Goal: Navigation & Orientation: Find specific page/section

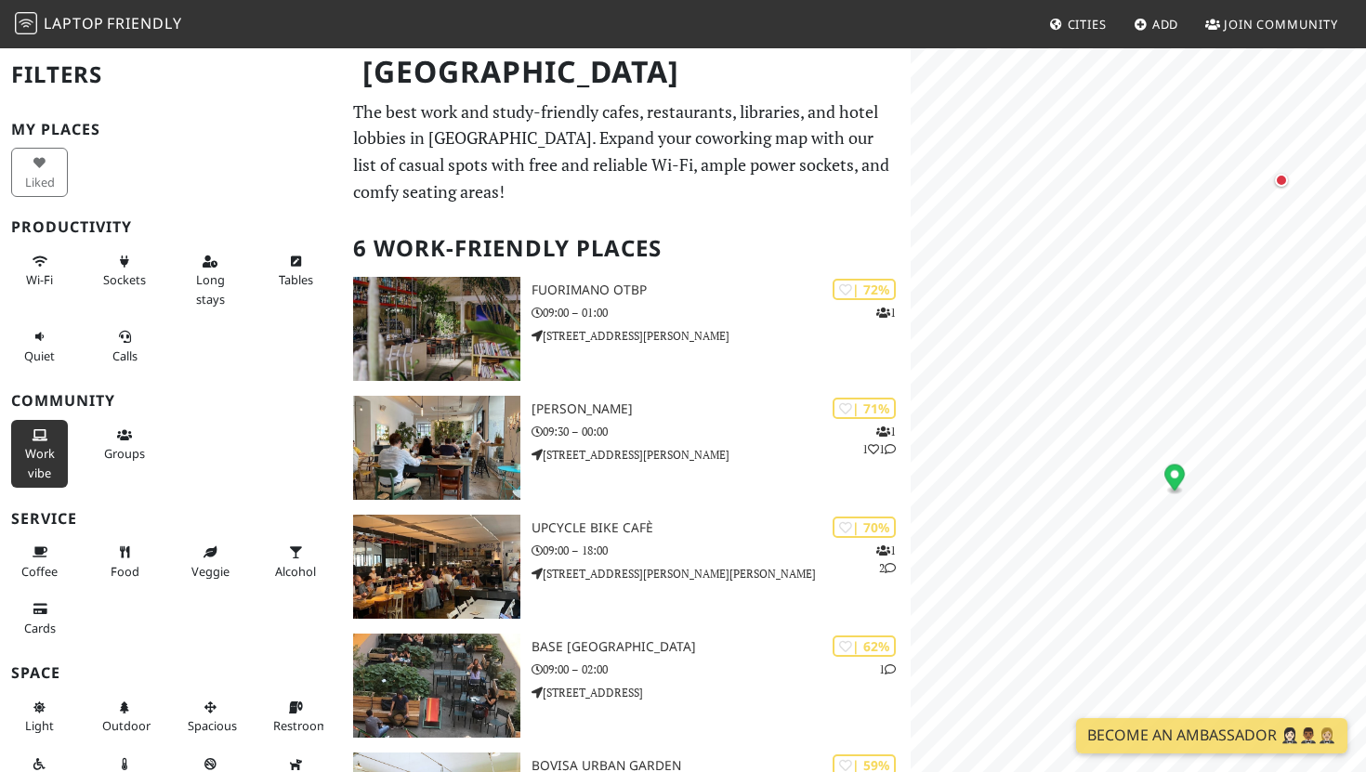
click at [42, 456] on span "Work vibe" at bounding box center [40, 462] width 30 height 35
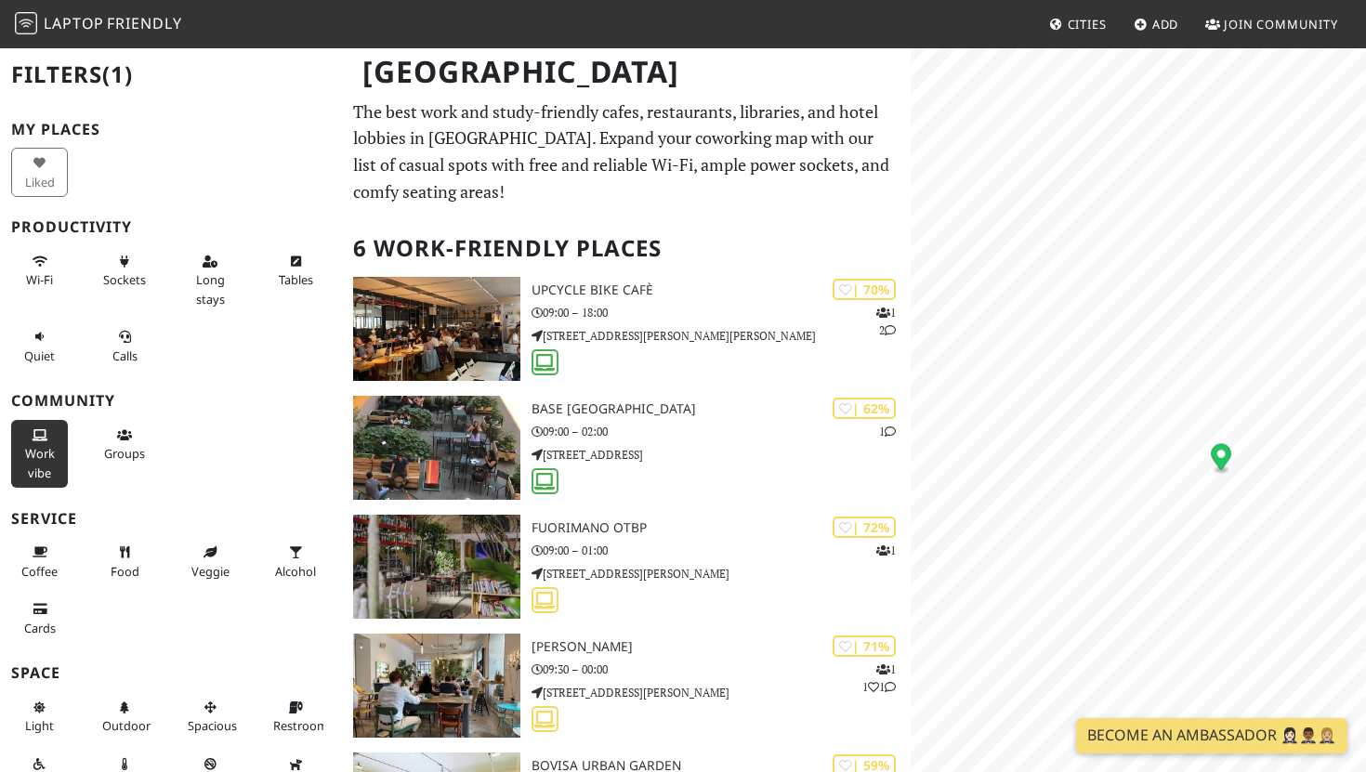
click at [38, 440] on button "Work vibe" at bounding box center [39, 454] width 57 height 68
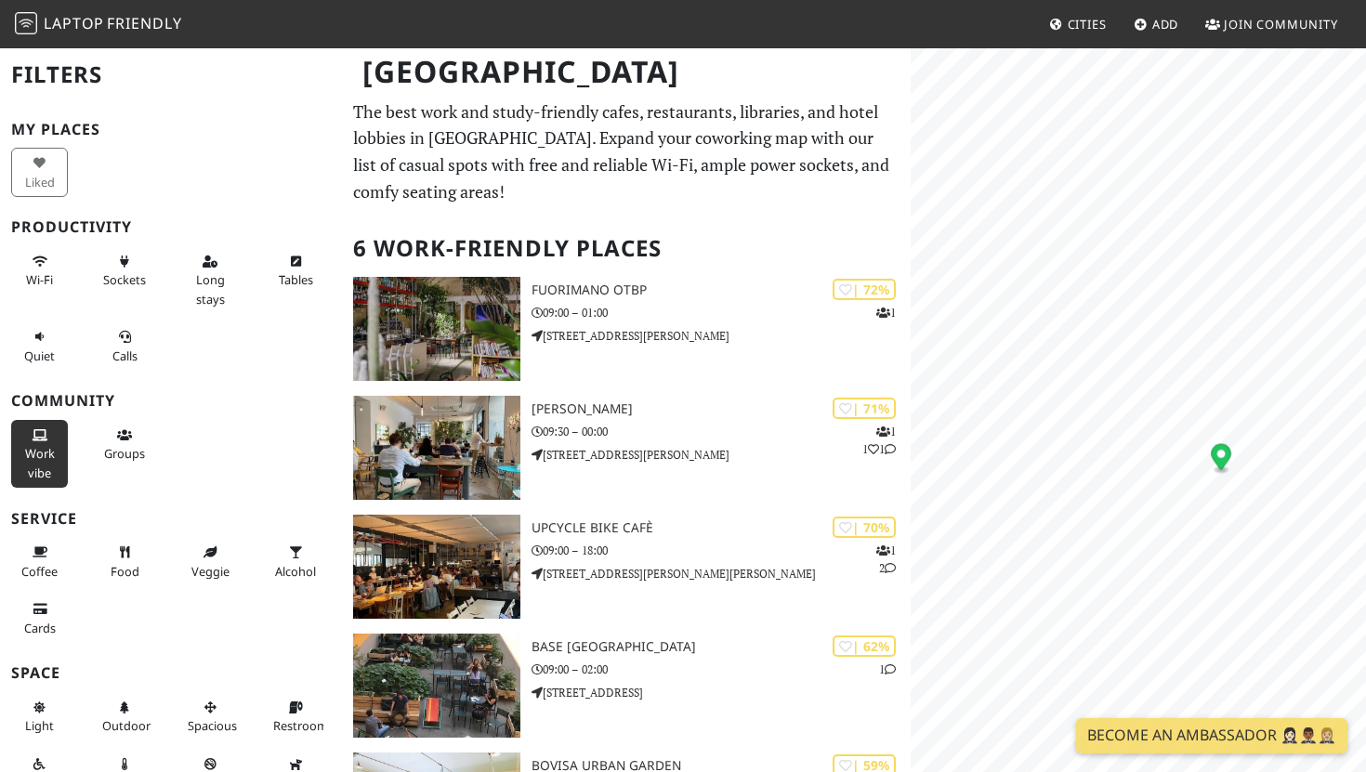
click at [38, 440] on button "Work vibe" at bounding box center [39, 454] width 57 height 68
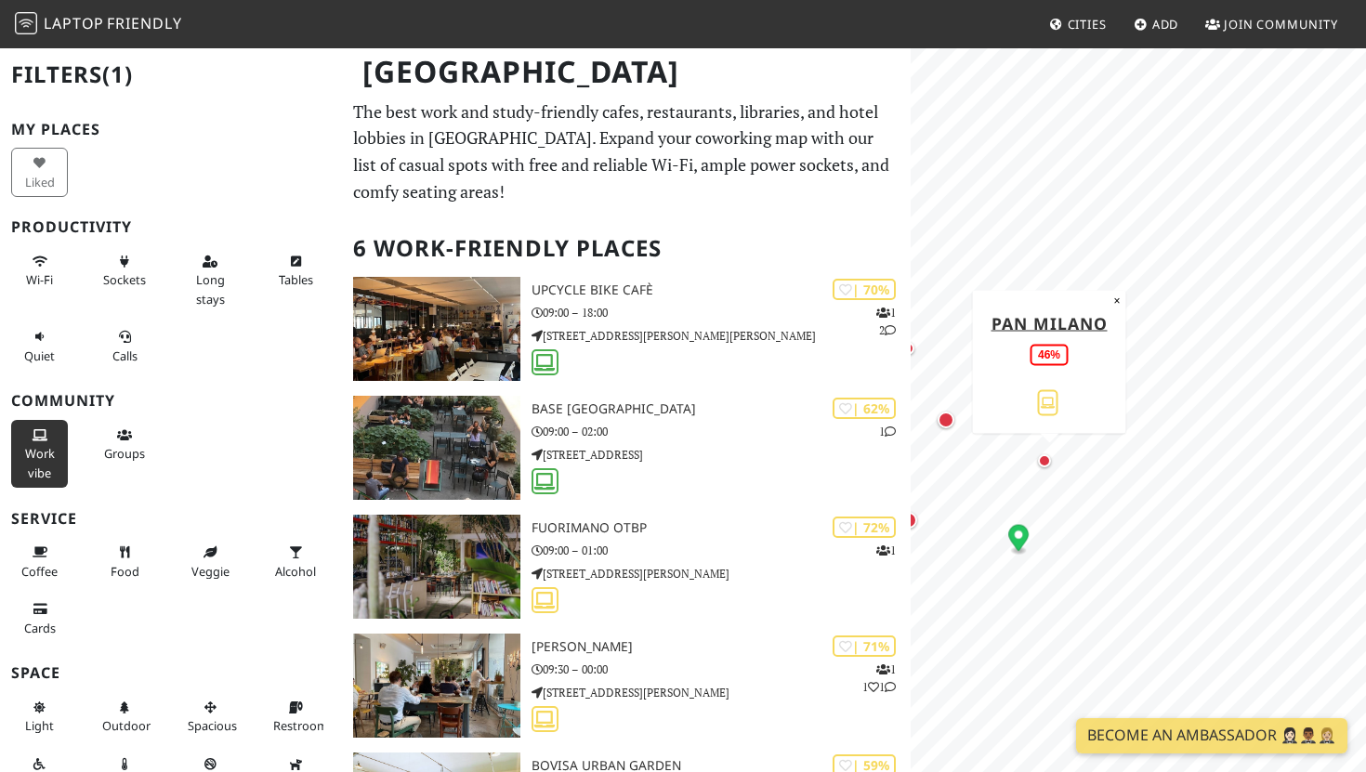
click at [1047, 461] on div "Map marker" at bounding box center [1044, 460] width 13 height 13
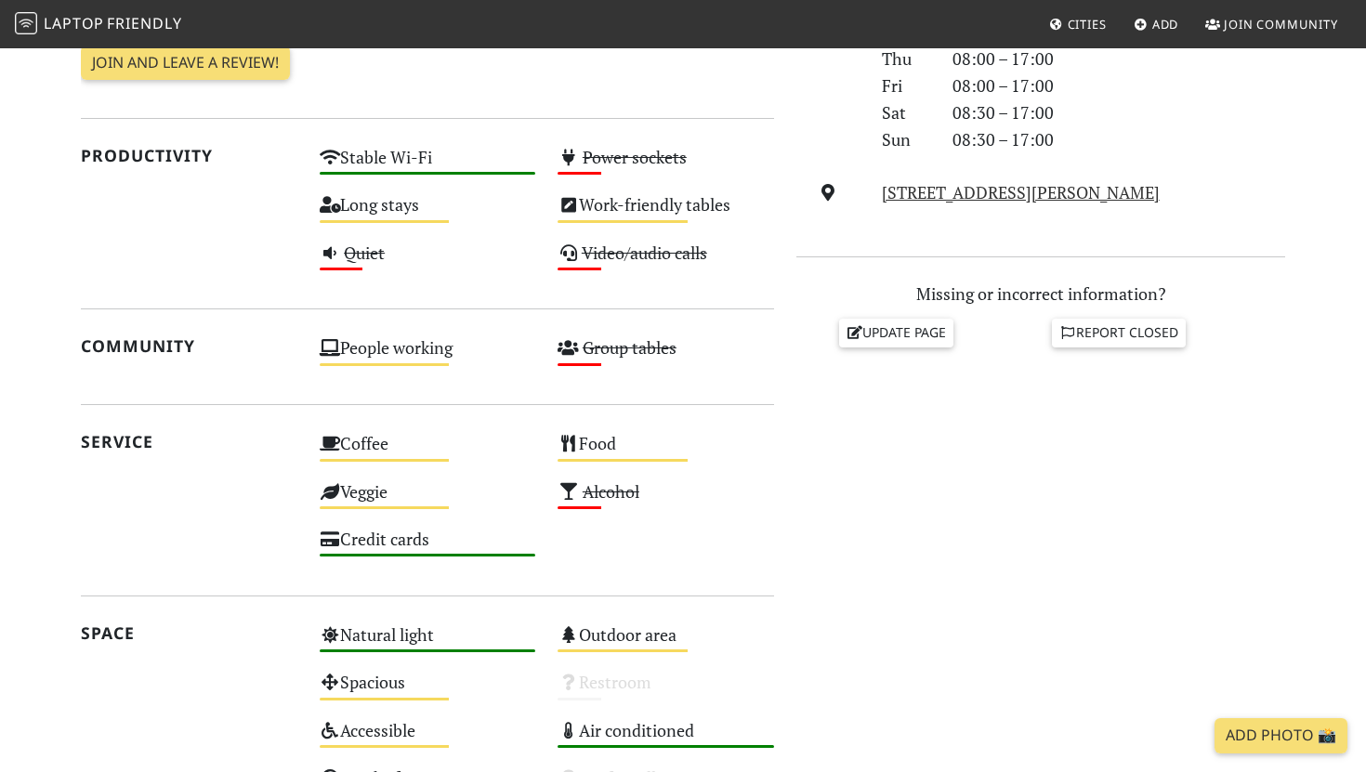
scroll to position [595, 0]
